Goal: Transaction & Acquisition: Purchase product/service

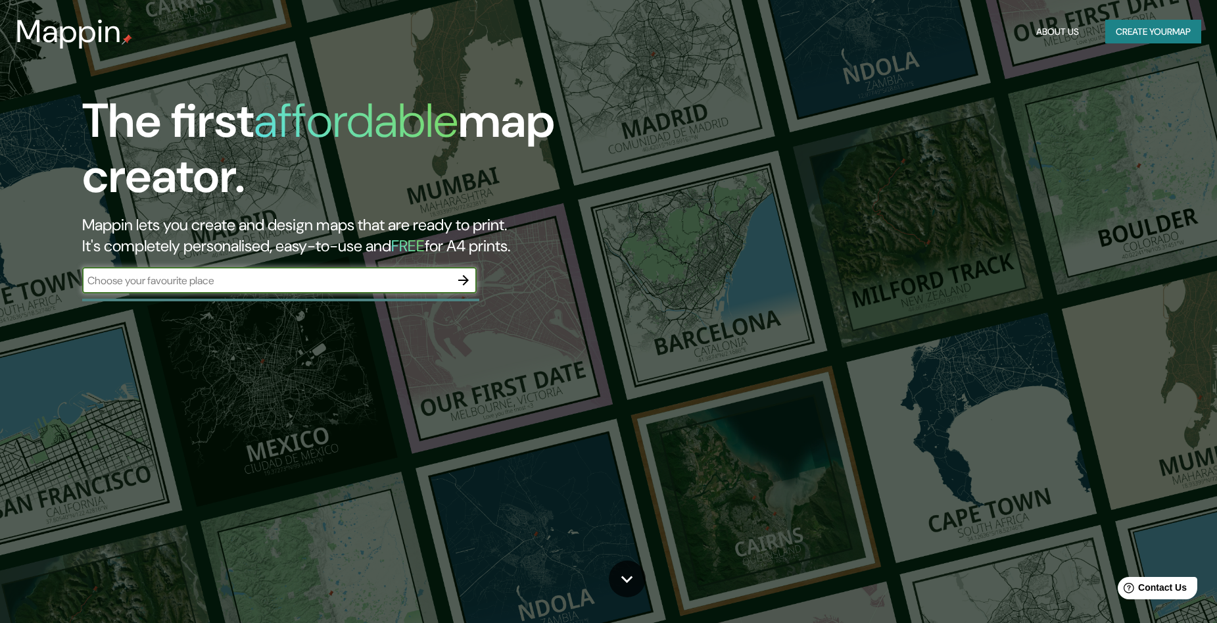
click at [335, 288] on div "​" at bounding box center [279, 280] width 395 height 26
click at [461, 283] on icon "button" at bounding box center [464, 280] width 16 height 16
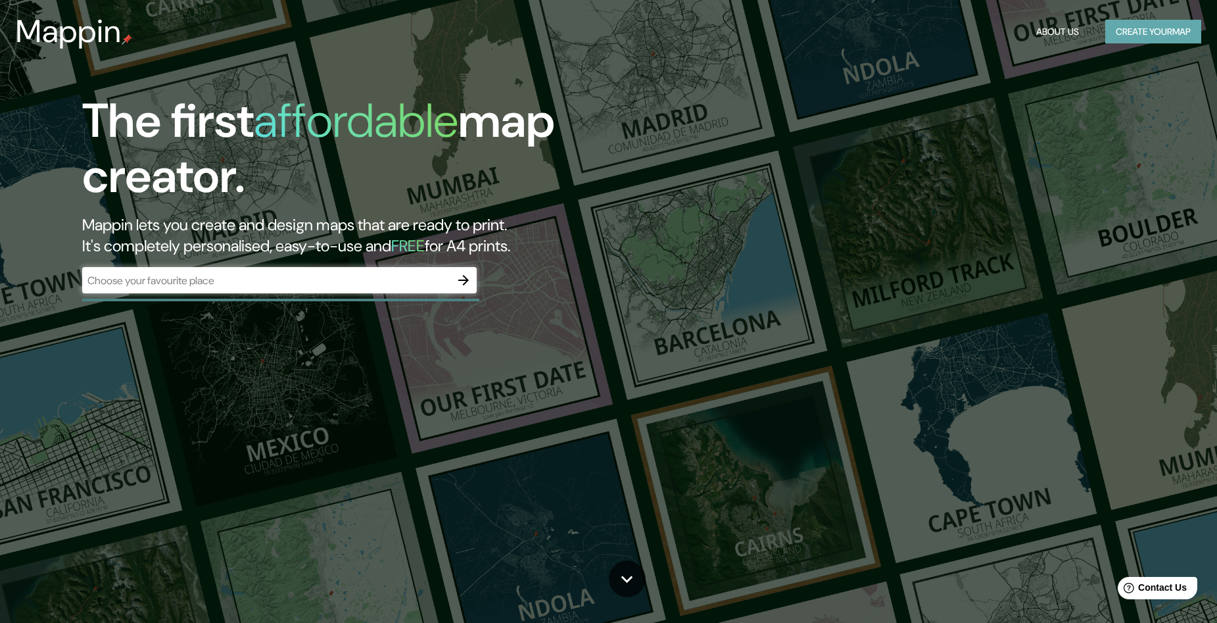
click at [1123, 21] on button "Create your map" at bounding box center [1153, 32] width 96 height 24
